Goal: Navigation & Orientation: Find specific page/section

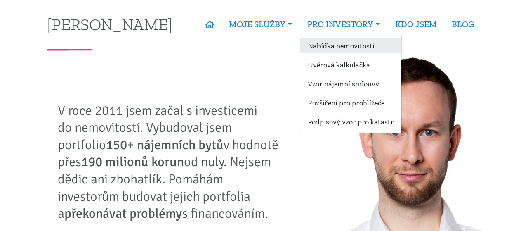
click at [351, 48] on link "Nabídka nemovitostí" at bounding box center [350, 45] width 101 height 15
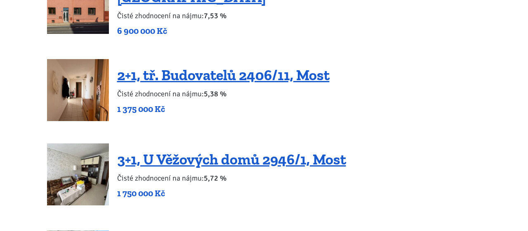
scroll to position [1429, 0]
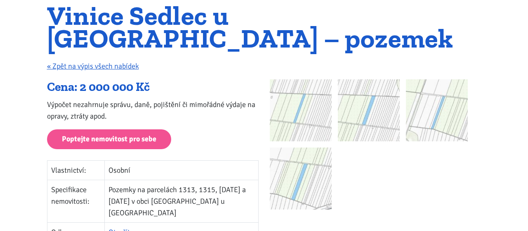
scroll to position [114, 0]
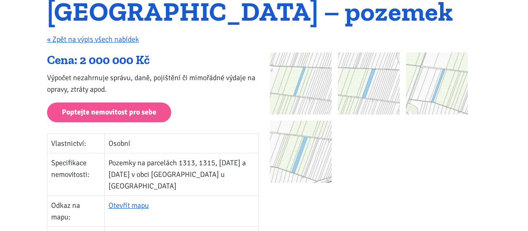
click at [306, 95] on img at bounding box center [301, 83] width 62 height 62
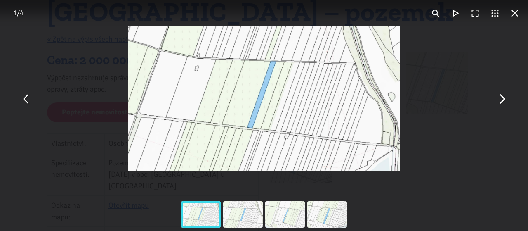
click at [251, 209] on div "You can close this modal content with the ESC key" at bounding box center [243, 214] width 42 height 33
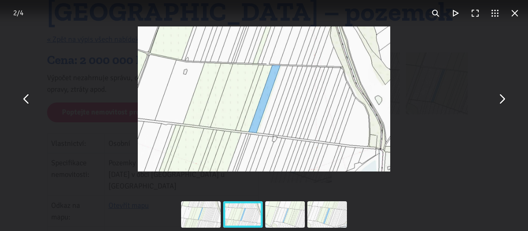
click at [284, 209] on div "You can close this modal content with the ESC key" at bounding box center [285, 214] width 42 height 33
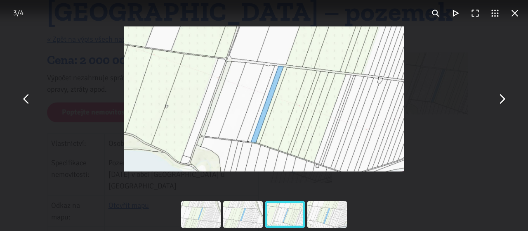
click at [325, 213] on div "You can close this modal content with the ESC key" at bounding box center [327, 214] width 42 height 33
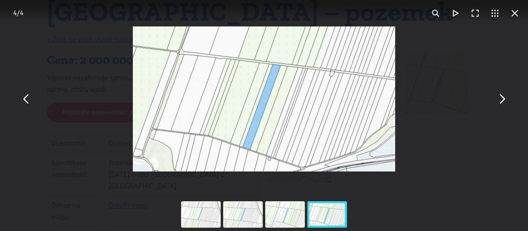
click at [515, 14] on button "You can close this modal content with the ESC key" at bounding box center [515, 13] width 20 height 20
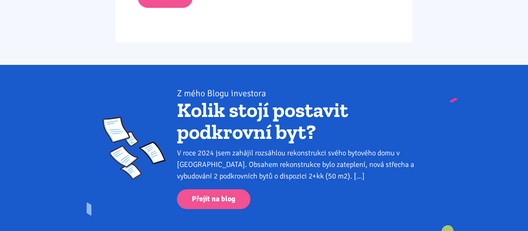
scroll to position [1086, 0]
